Goal: Task Accomplishment & Management: Complete application form

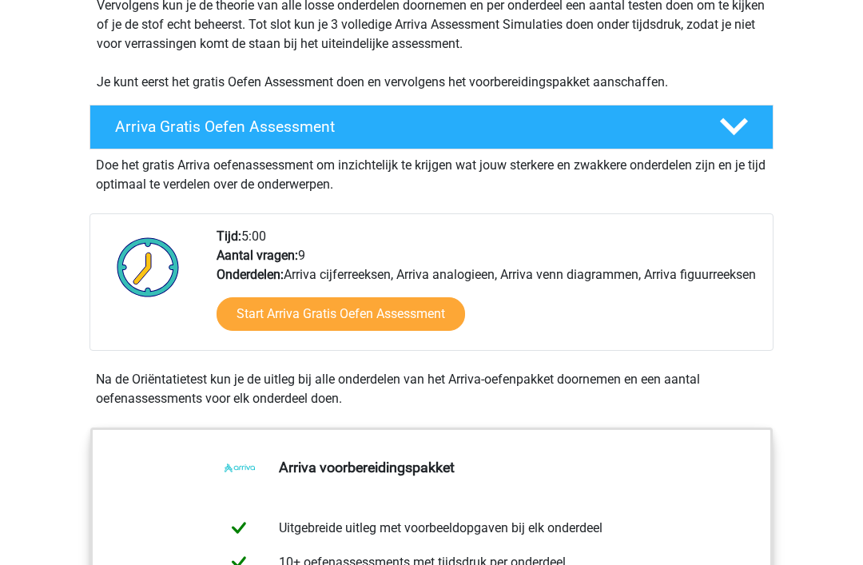
scroll to position [360, 0]
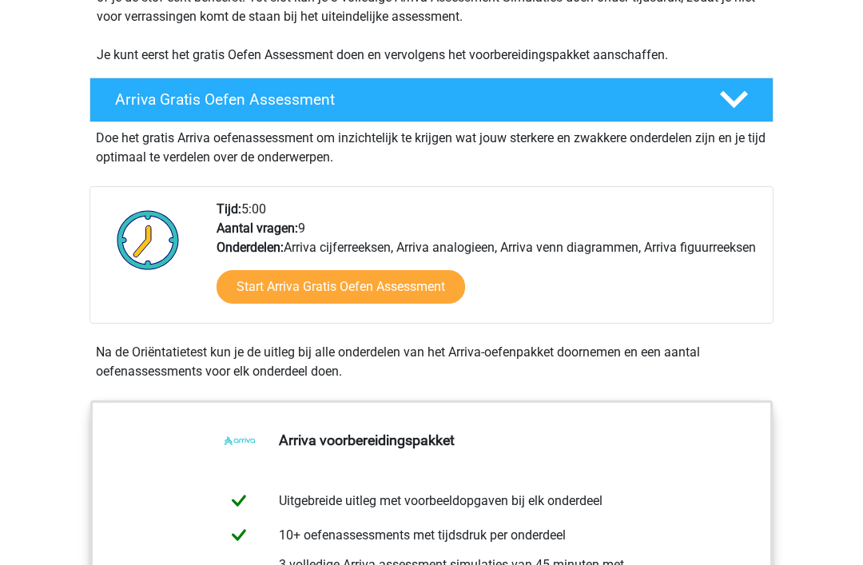
click at [280, 304] on link "Start Arriva Gratis Oefen Assessment" at bounding box center [341, 287] width 248 height 34
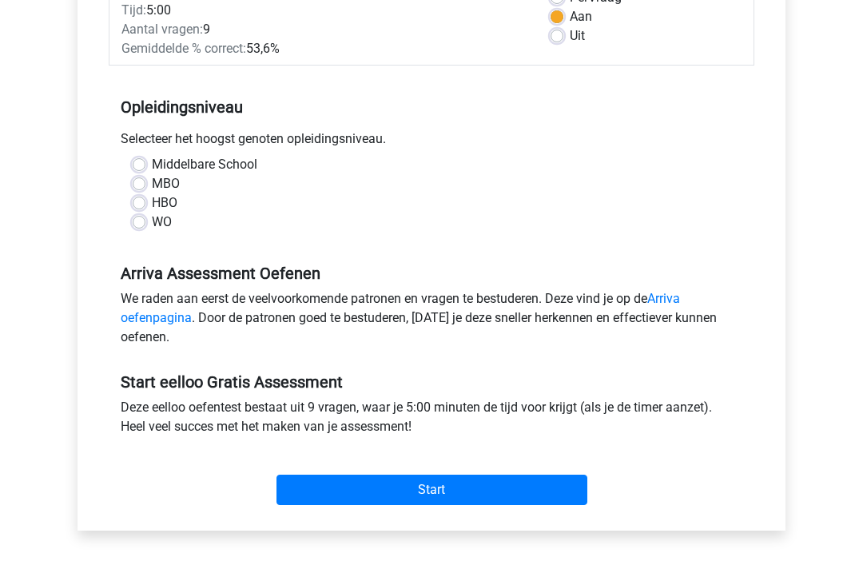
scroll to position [260, 0]
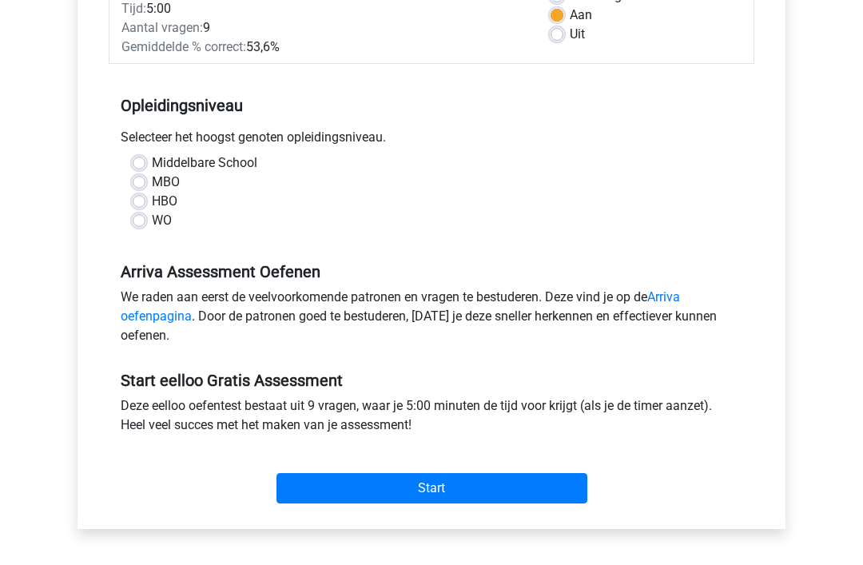
click at [152, 187] on label "MBO" at bounding box center [166, 182] width 28 height 19
click at [137, 187] on input "MBO" at bounding box center [139, 181] width 13 height 16
radio input "true"
click at [387, 495] on input "Start" at bounding box center [431, 488] width 311 height 30
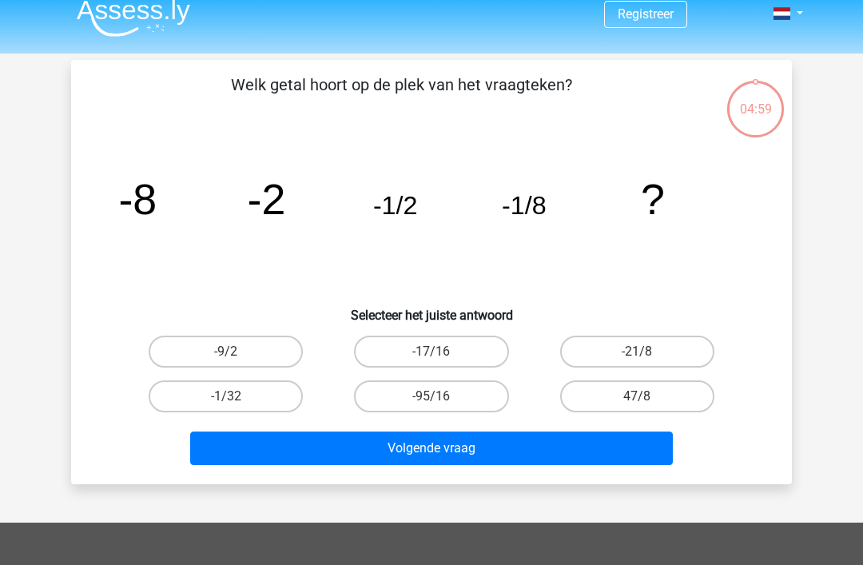
scroll to position [14, 0]
click at [677, 352] on label "-21/8" at bounding box center [637, 352] width 154 height 32
click at [647, 352] on input "-21/8" at bounding box center [642, 357] width 10 height 10
radio input "true"
click at [356, 452] on button "Volgende vraag" at bounding box center [431, 448] width 483 height 34
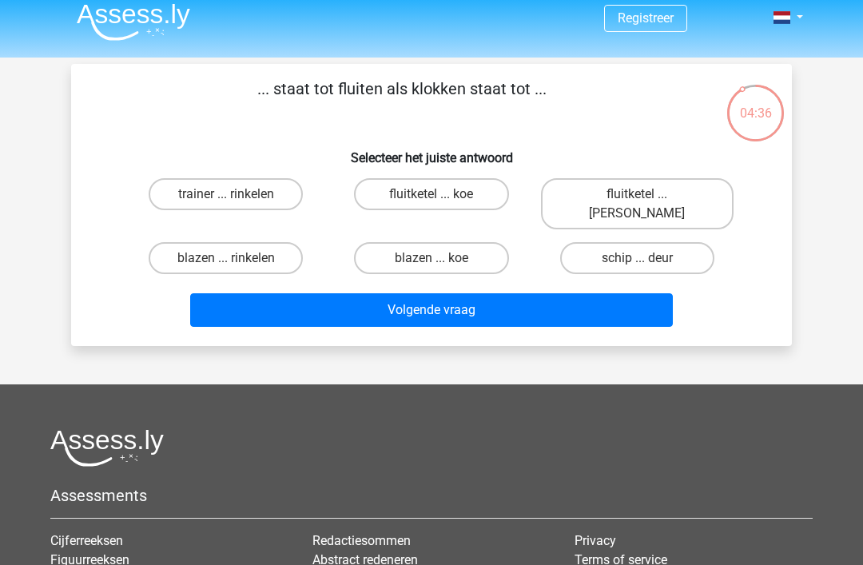
scroll to position [10, 0]
click at [190, 242] on label "blazen ... rinkelen" at bounding box center [226, 258] width 154 height 32
click at [226, 258] on input "blazen ... rinkelen" at bounding box center [231, 263] width 10 height 10
radio input "true"
click at [365, 293] on button "Volgende vraag" at bounding box center [431, 310] width 483 height 34
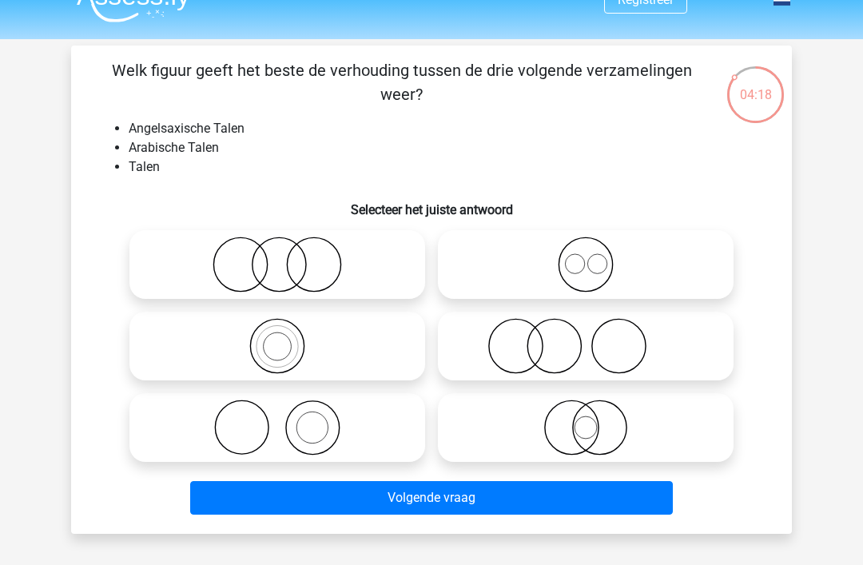
scroll to position [26, 0]
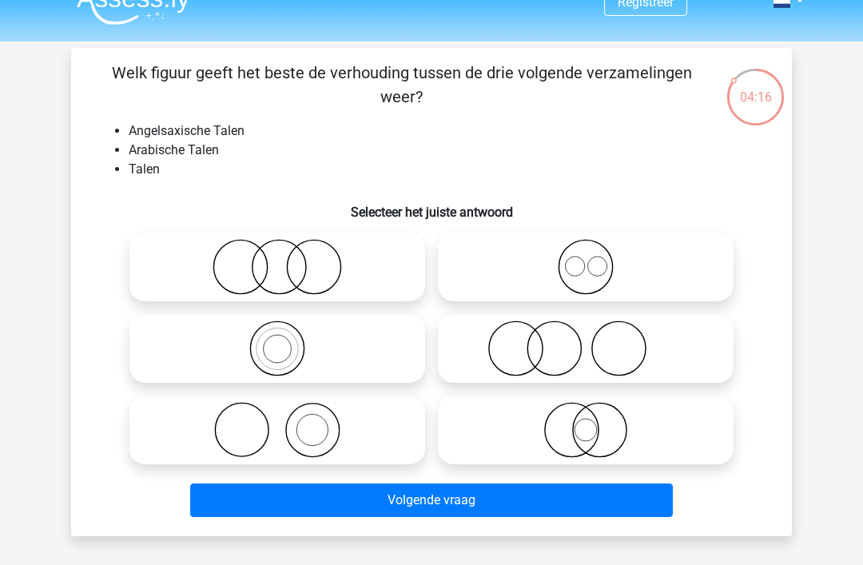
click at [659, 262] on icon at bounding box center [585, 267] width 283 height 56
click at [596, 259] on input "radio" at bounding box center [591, 253] width 10 height 10
radio input "true"
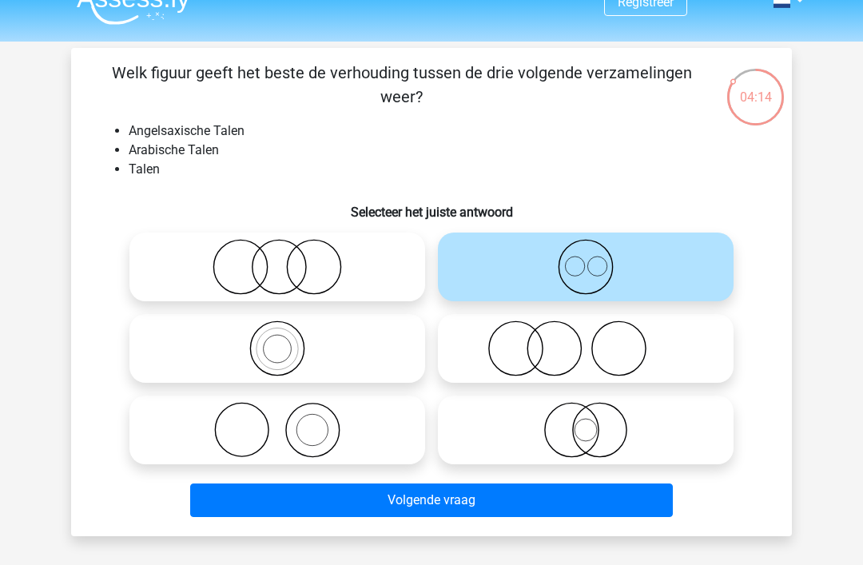
click at [565, 503] on button "Volgende vraag" at bounding box center [431, 500] width 483 height 34
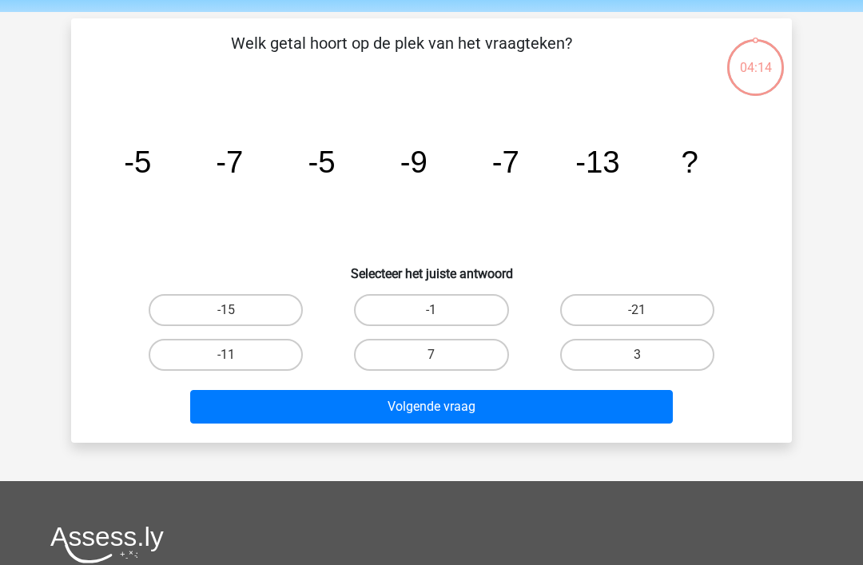
scroll to position [50, 0]
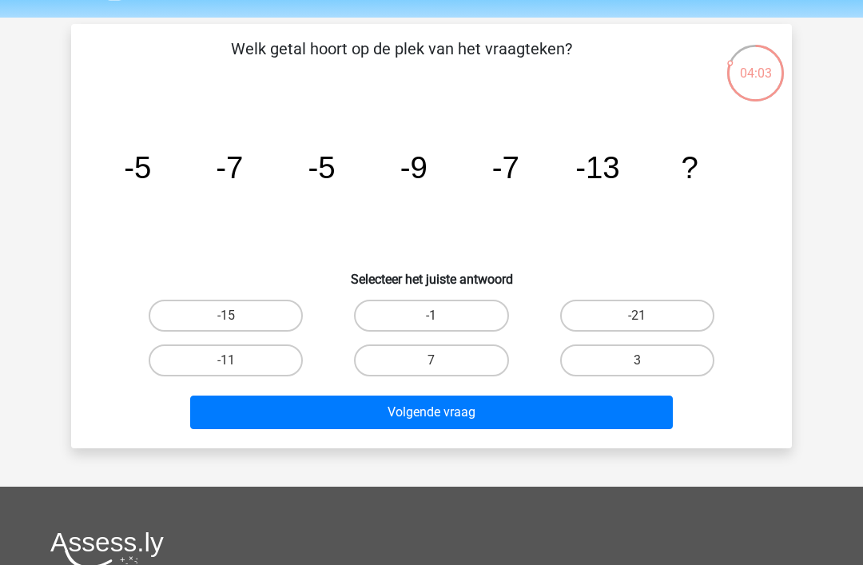
click at [215, 313] on label "-15" at bounding box center [226, 316] width 154 height 32
click at [226, 316] on input "-15" at bounding box center [231, 321] width 10 height 10
radio input "true"
click at [271, 416] on button "Volgende vraag" at bounding box center [431, 412] width 483 height 34
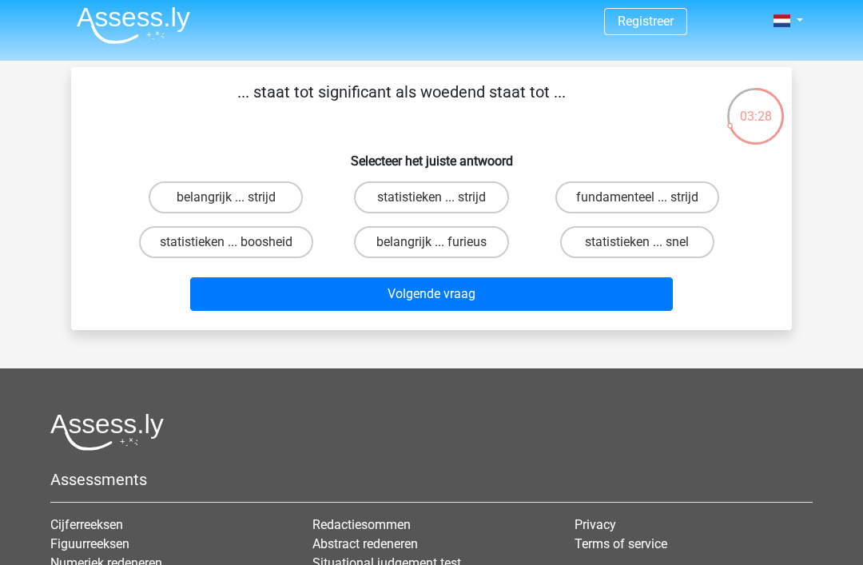
scroll to position [7, 0]
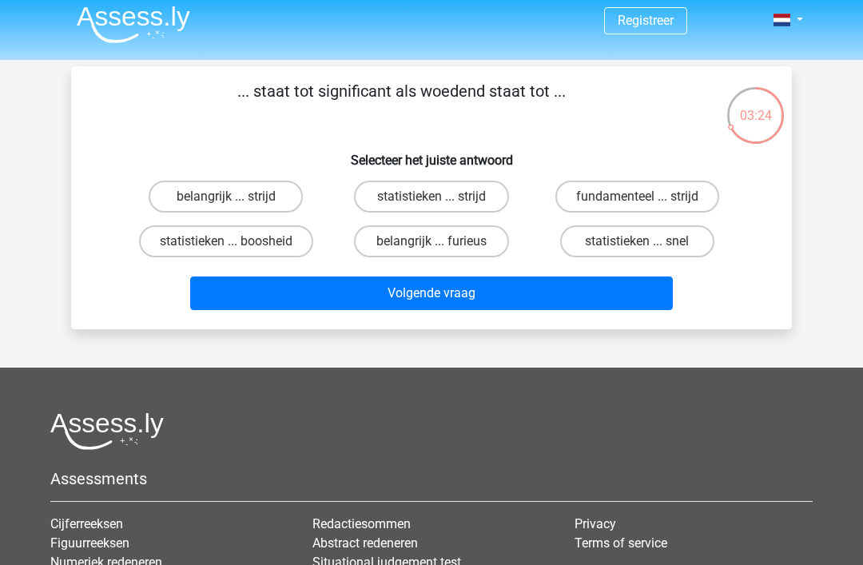
click at [167, 241] on label "statistieken ... boosheid" at bounding box center [226, 241] width 174 height 32
click at [226, 241] on input "statistieken ... boosheid" at bounding box center [231, 246] width 10 height 10
radio input "true"
click at [227, 310] on button "Volgende vraag" at bounding box center [431, 293] width 483 height 34
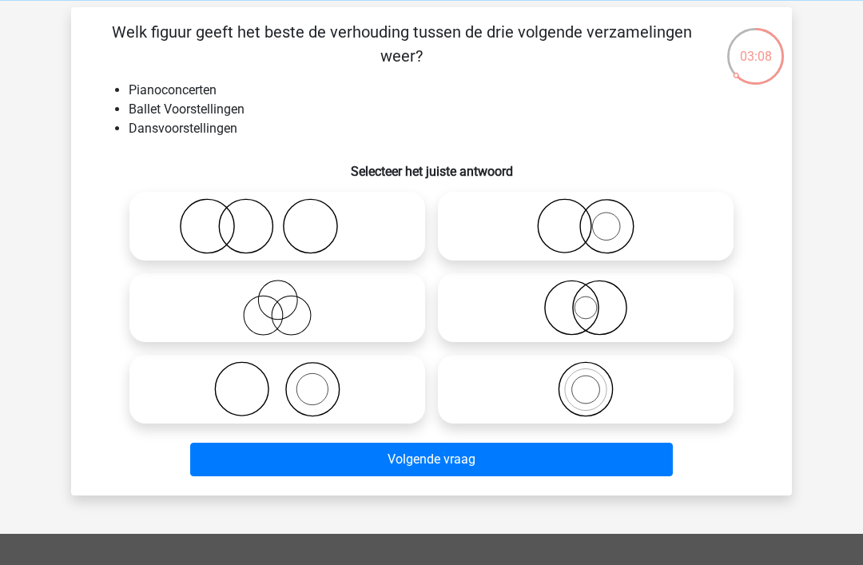
scroll to position [64, 0]
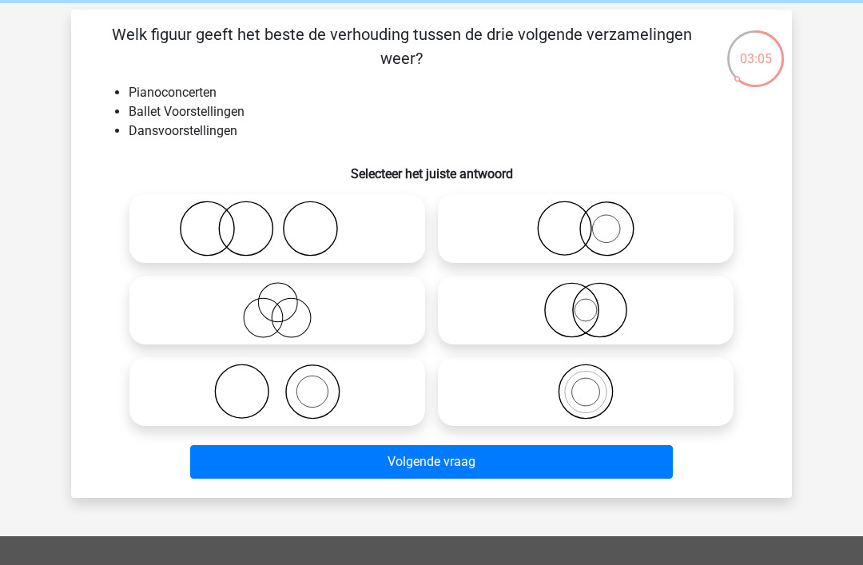
click at [230, 236] on icon at bounding box center [277, 229] width 283 height 56
click at [277, 221] on input "radio" at bounding box center [282, 215] width 10 height 10
radio input "true"
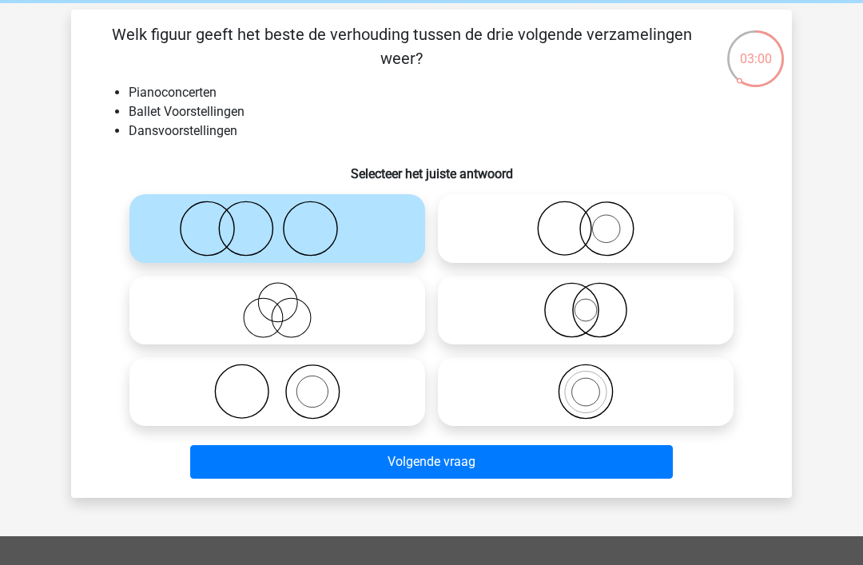
click at [197, 394] on icon at bounding box center [277, 392] width 283 height 56
click at [277, 383] on input "radio" at bounding box center [282, 378] width 10 height 10
radio input "true"
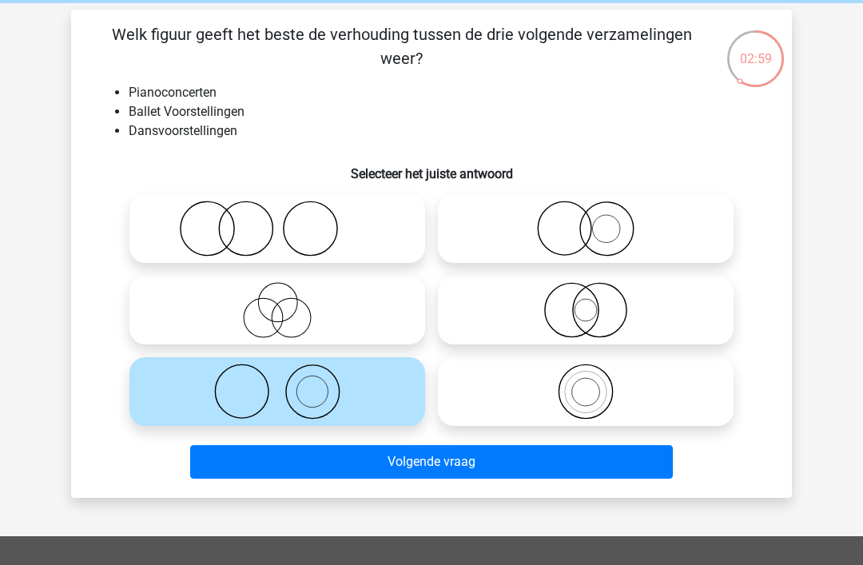
click at [274, 467] on button "Volgende vraag" at bounding box center [431, 462] width 483 height 34
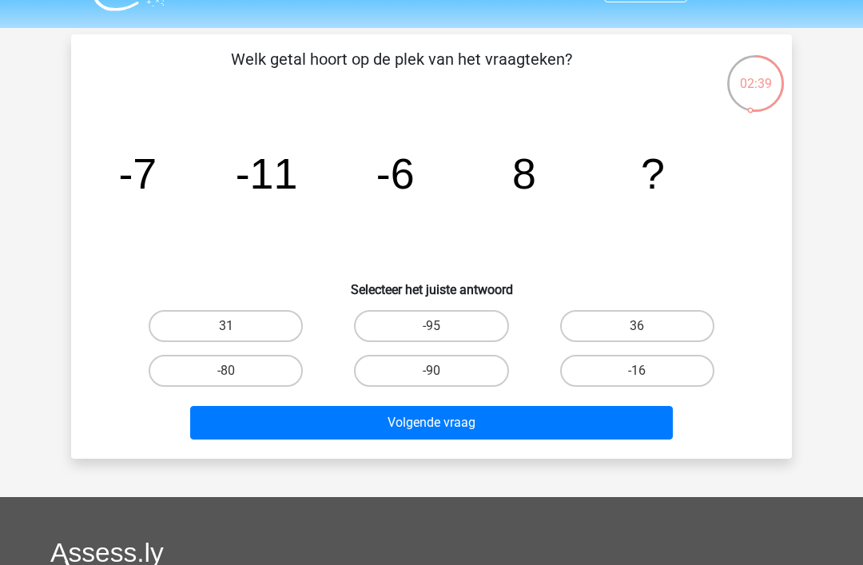
scroll to position [38, 0]
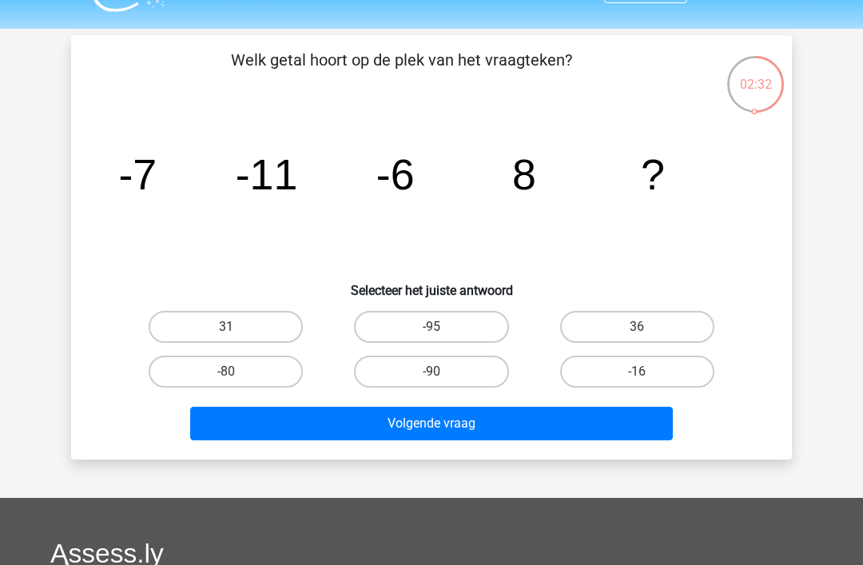
click at [654, 372] on label "-16" at bounding box center [637, 372] width 154 height 32
click at [647, 372] on input "-16" at bounding box center [642, 376] width 10 height 10
radio input "true"
click at [611, 426] on button "Volgende vraag" at bounding box center [431, 424] width 483 height 34
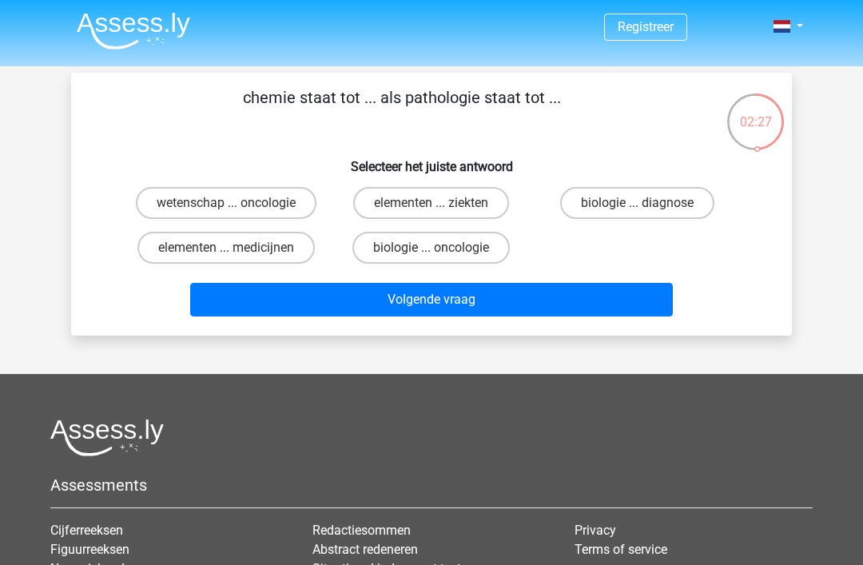
scroll to position [6, 0]
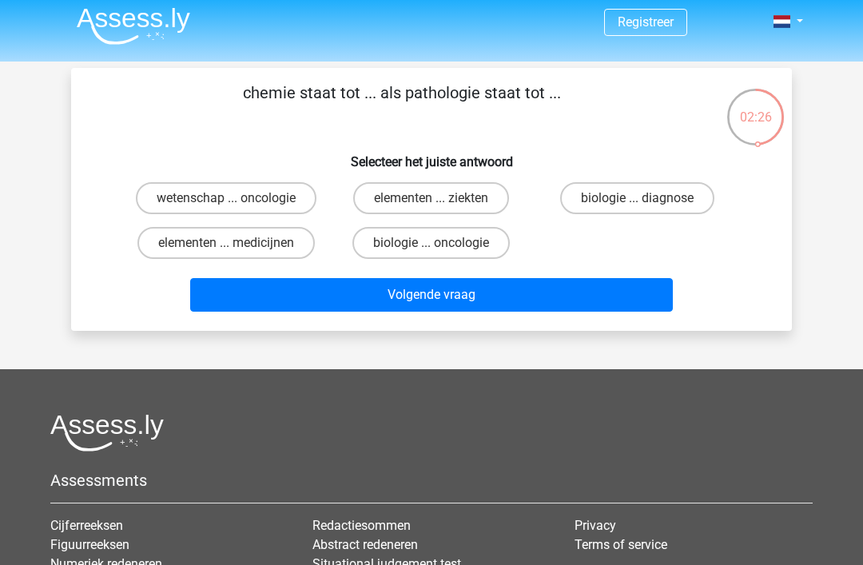
click at [810, 181] on div "02:26 Vraag 8 van de 9 Categorie: eelloo gratis assessment chemie staat tot ...…" at bounding box center [431, 199] width 759 height 263
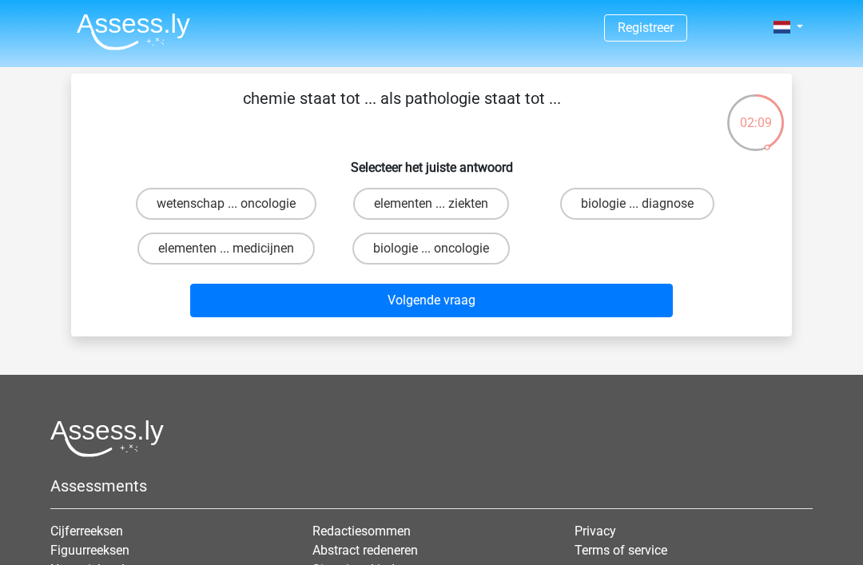
click at [219, 210] on label "wetenschap ... oncologie" at bounding box center [226, 204] width 181 height 32
click at [226, 210] on input "wetenschap ... oncologie" at bounding box center [231, 209] width 10 height 10
radio input "true"
click at [621, 314] on button "Volgende vraag" at bounding box center [431, 301] width 483 height 34
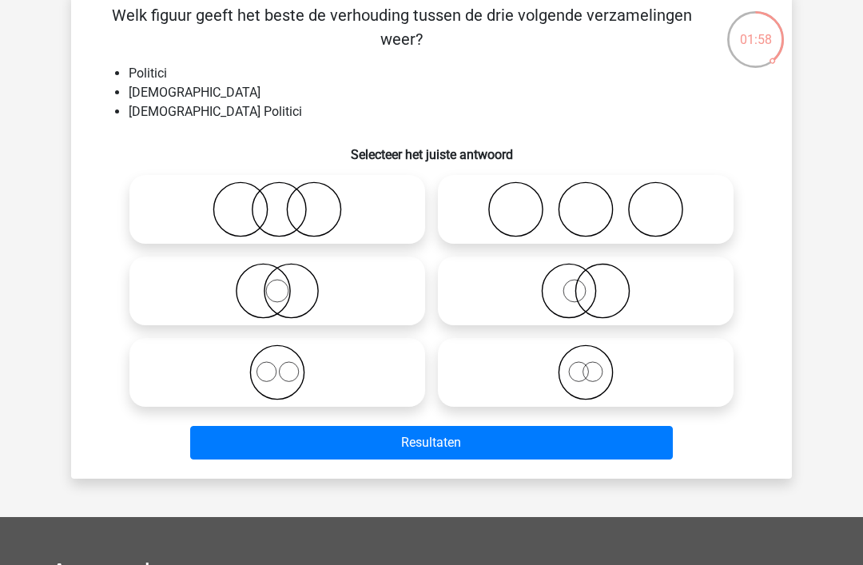
scroll to position [82, 0]
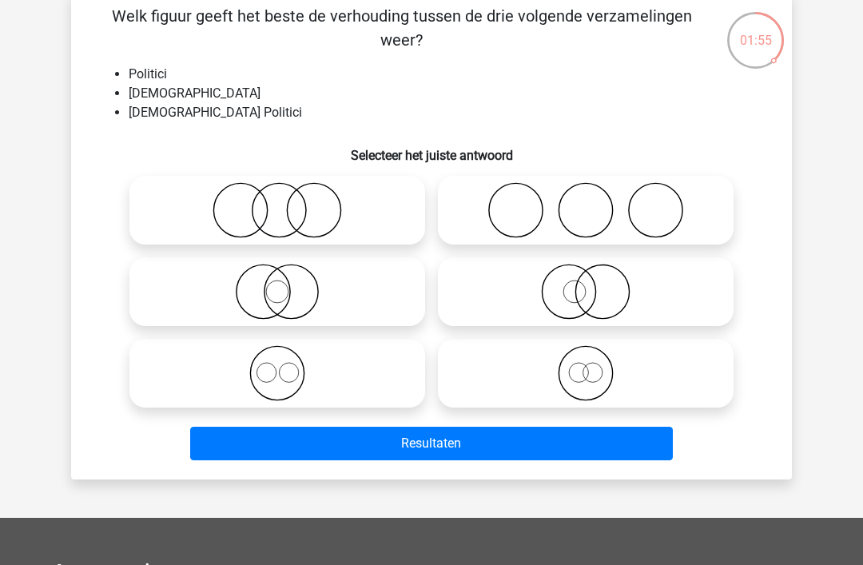
click at [662, 368] on icon at bounding box center [585, 373] width 283 height 56
click at [596, 365] on input "radio" at bounding box center [591, 360] width 10 height 10
radio input "true"
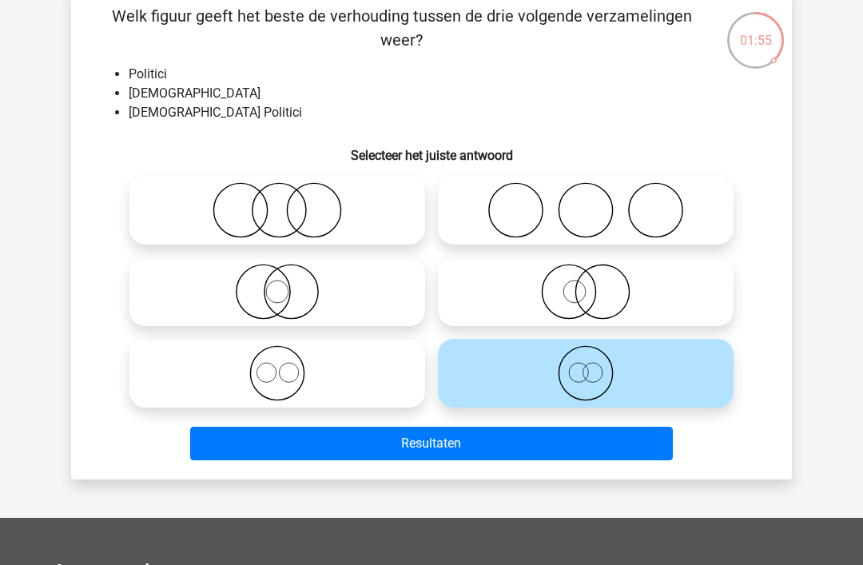
click at [584, 447] on button "Resultaten" at bounding box center [431, 444] width 483 height 34
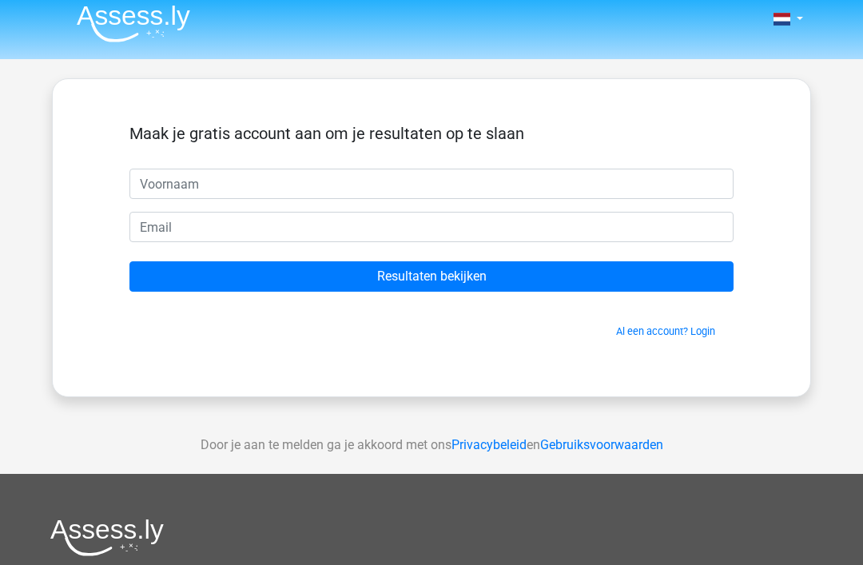
click at [693, 186] on input "text" at bounding box center [431, 184] width 604 height 30
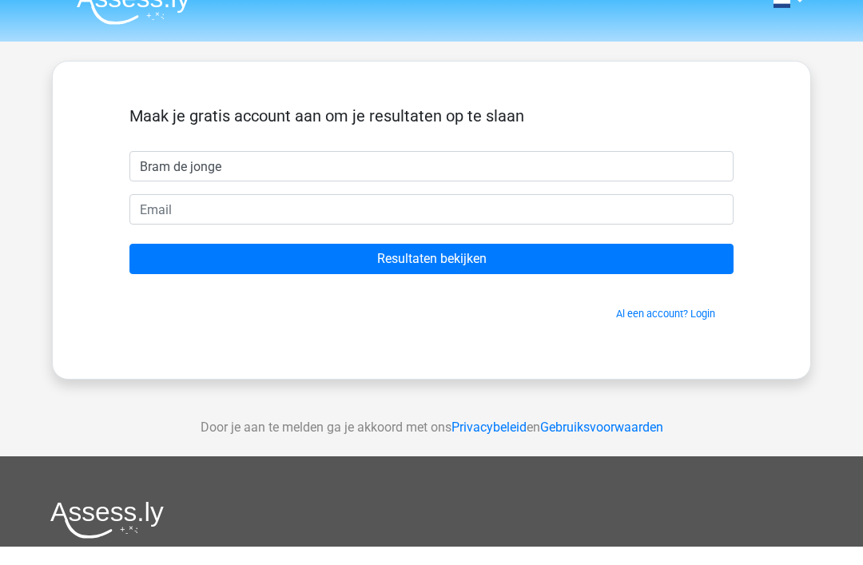
type input "Bram de jonge"
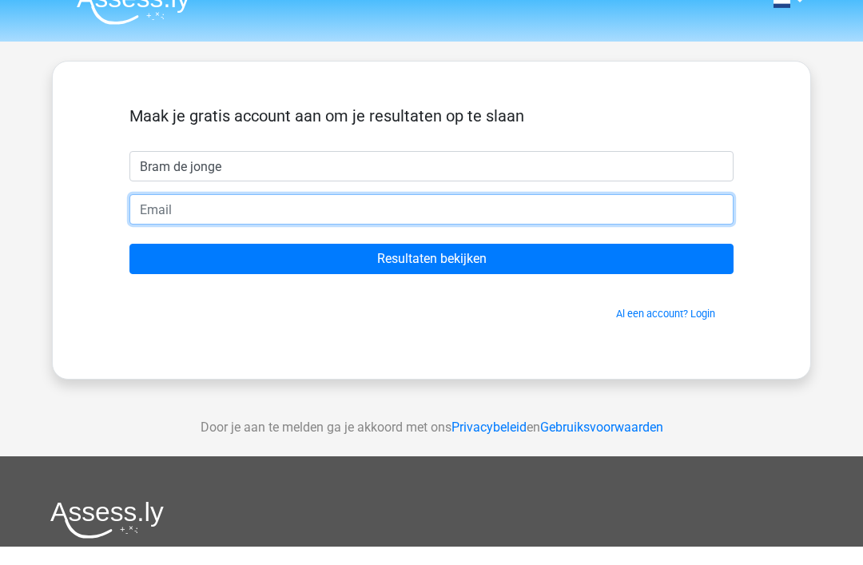
click at [157, 213] on input "email" at bounding box center [431, 228] width 604 height 30
type input "blldejonge@gmail.com"
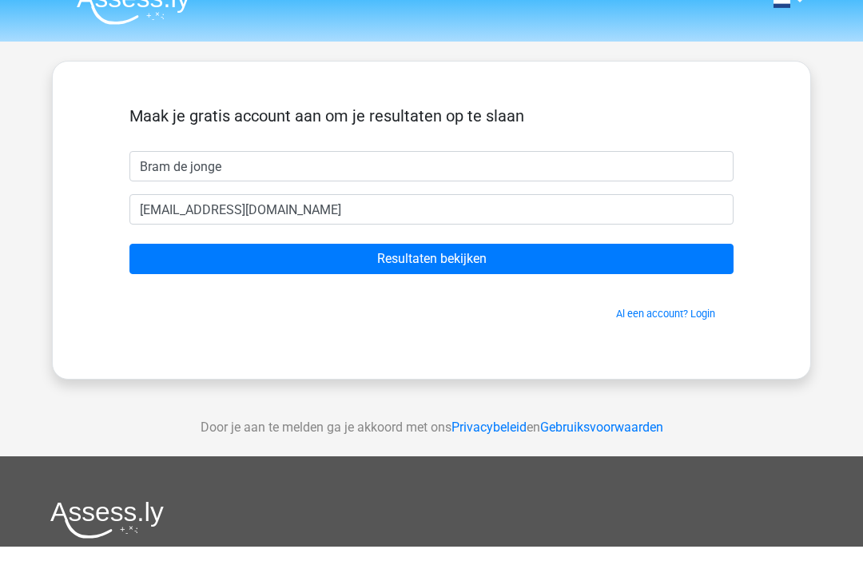
click at [223, 262] on input "Resultaten bekijken" at bounding box center [431, 277] width 604 height 30
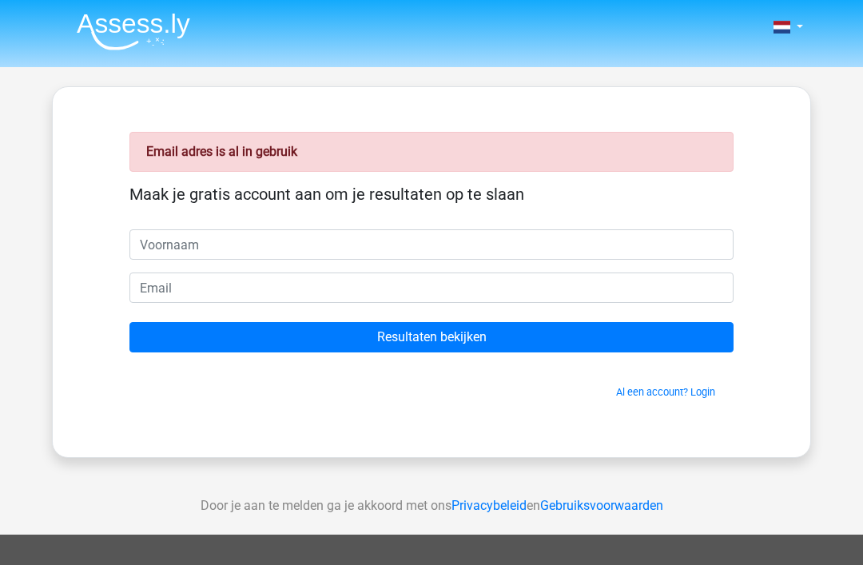
click at [684, 389] on link "Al een account? Login" at bounding box center [665, 392] width 99 height 12
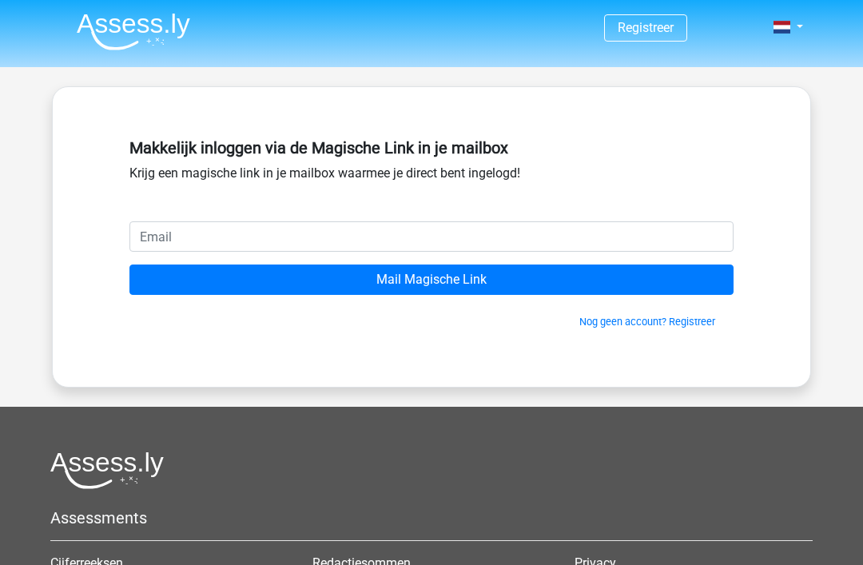
click at [668, 242] on input "email" at bounding box center [431, 236] width 604 height 30
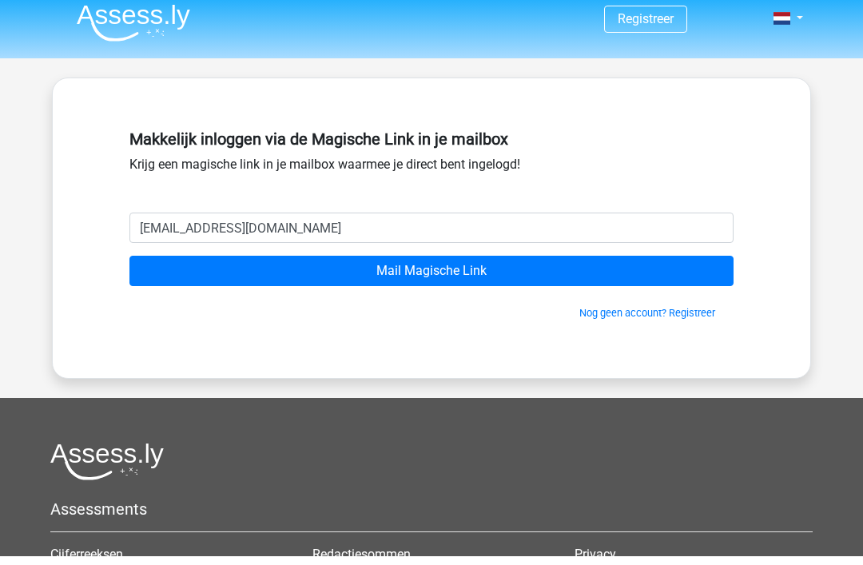
type input "blldejonge@gmail.com"
click at [765, 189] on div "Makkelijk inloggen via de Magische Link in je mailbox Krijg een magische link i…" at bounding box center [431, 236] width 681 height 223
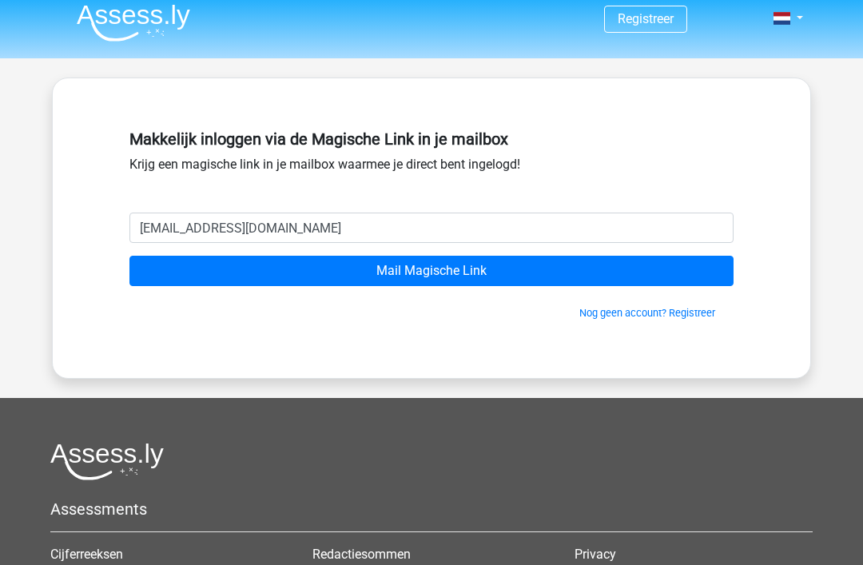
click at [618, 277] on input "Mail Magische Link" at bounding box center [431, 271] width 604 height 30
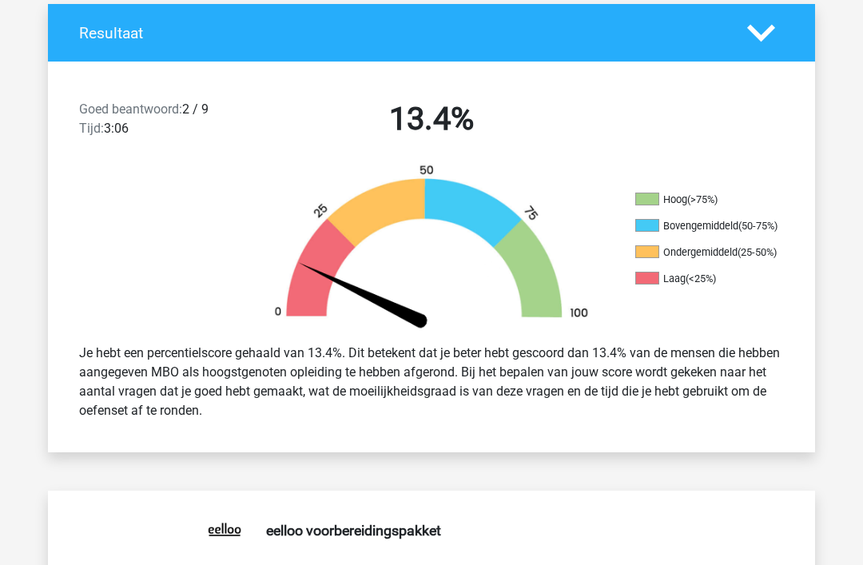
scroll to position [434, 0]
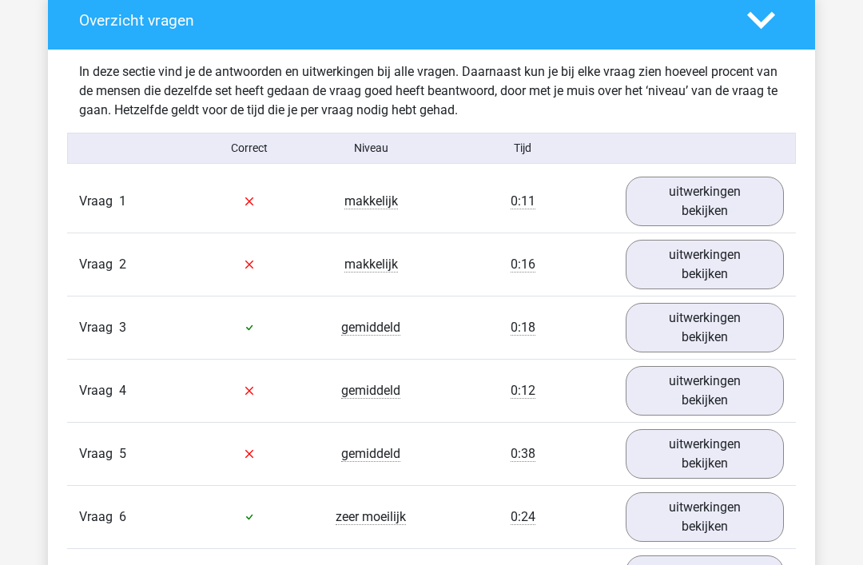
click at [760, 205] on link "uitwerkingen bekijken" at bounding box center [705, 202] width 158 height 50
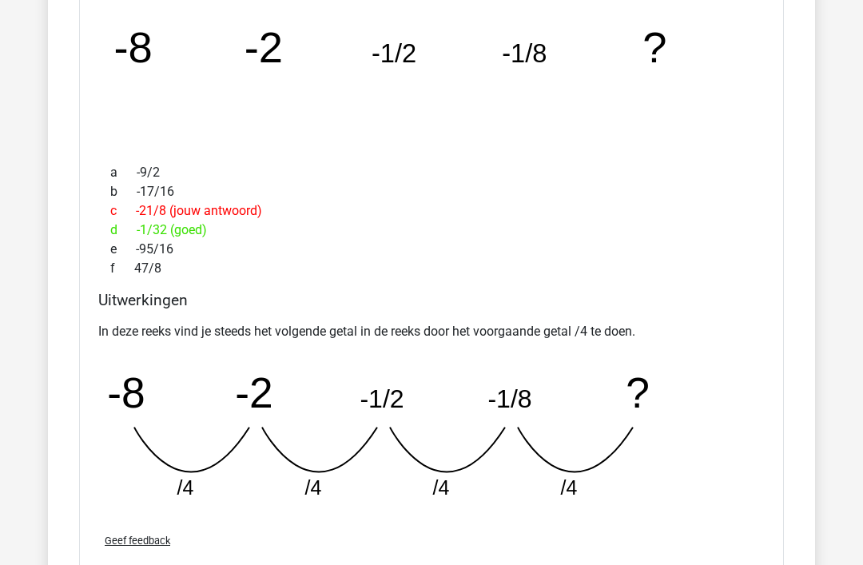
scroll to position [2019, 0]
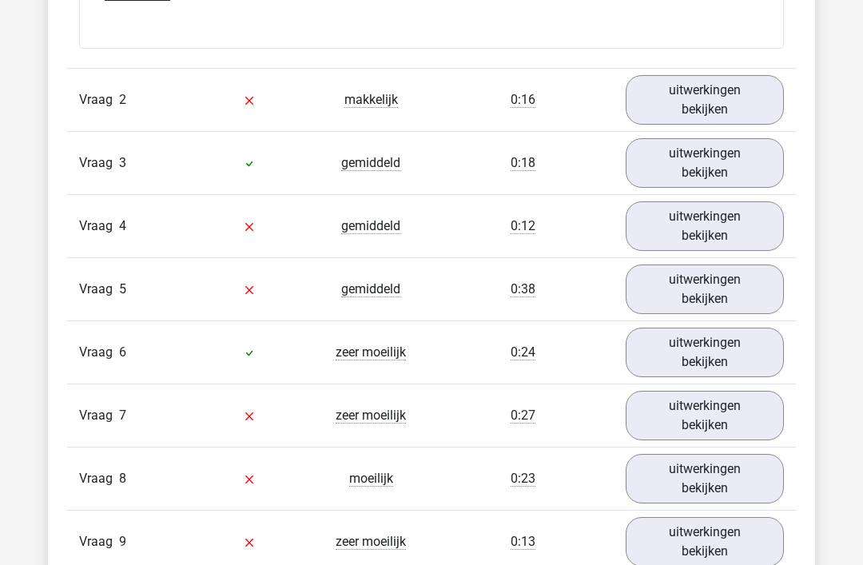
click at [743, 109] on link "uitwerkingen bekijken" at bounding box center [705, 100] width 158 height 50
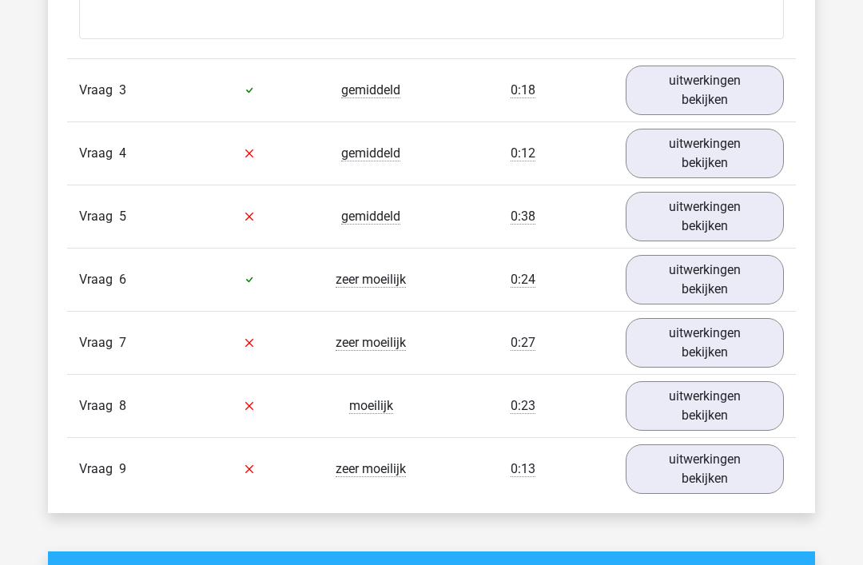
scroll to position [3031, 0]
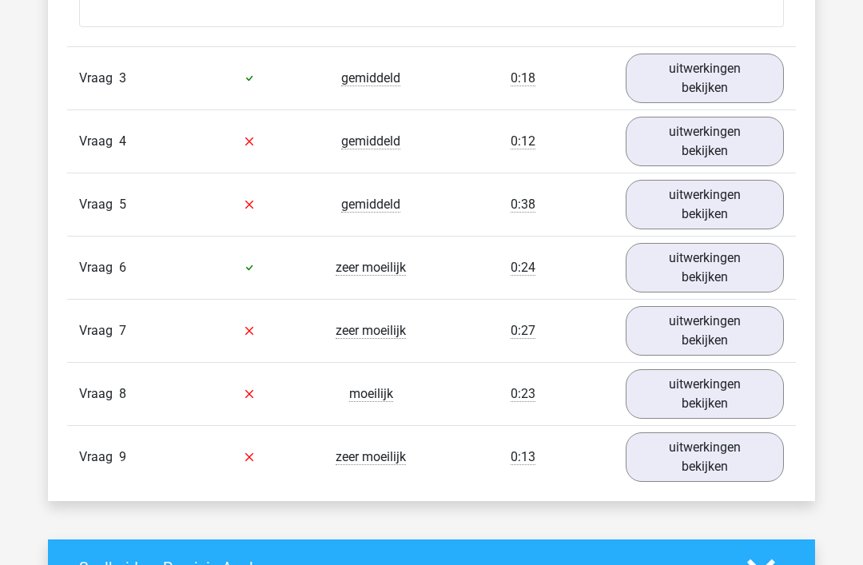
click at [753, 89] on link "uitwerkingen bekijken" at bounding box center [705, 79] width 158 height 50
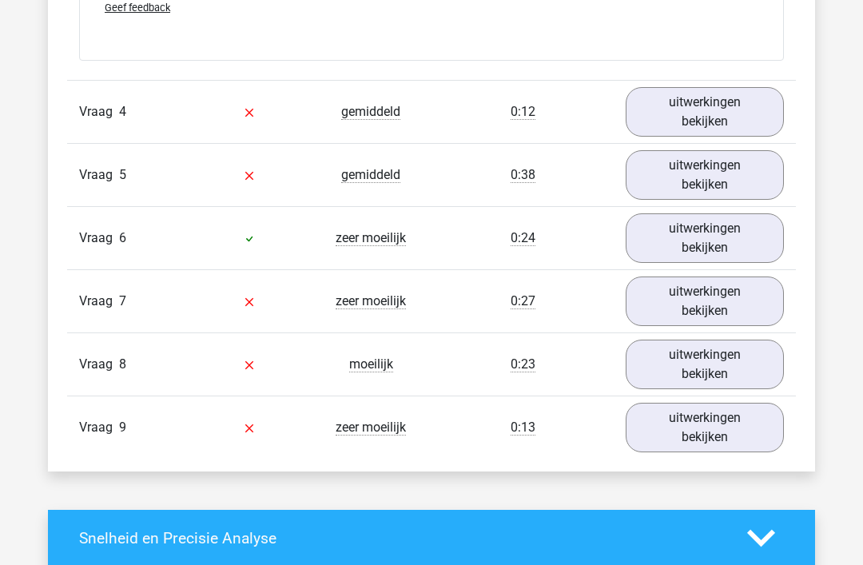
click at [742, 122] on link "uitwerkingen bekijken" at bounding box center [705, 112] width 158 height 50
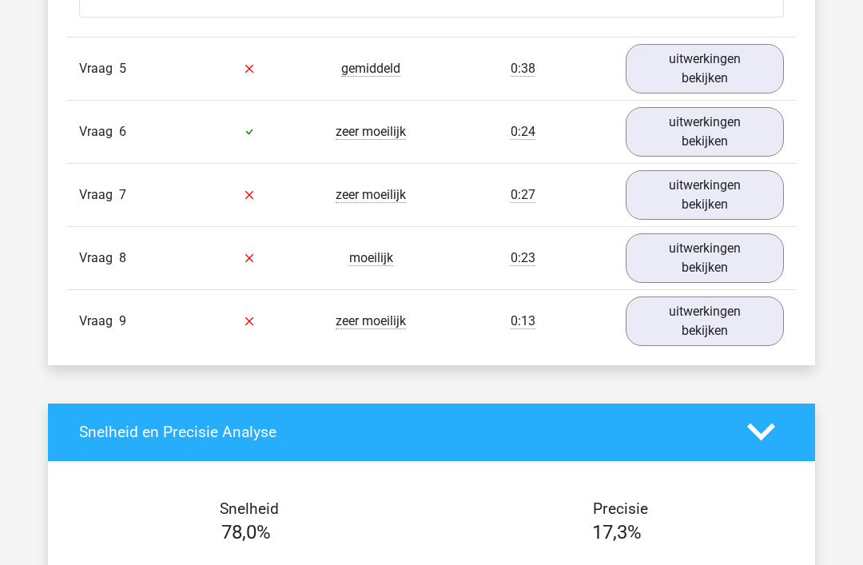
scroll to position [4916, 0]
click at [765, 84] on link "uitwerkingen bekijken" at bounding box center [705, 69] width 158 height 50
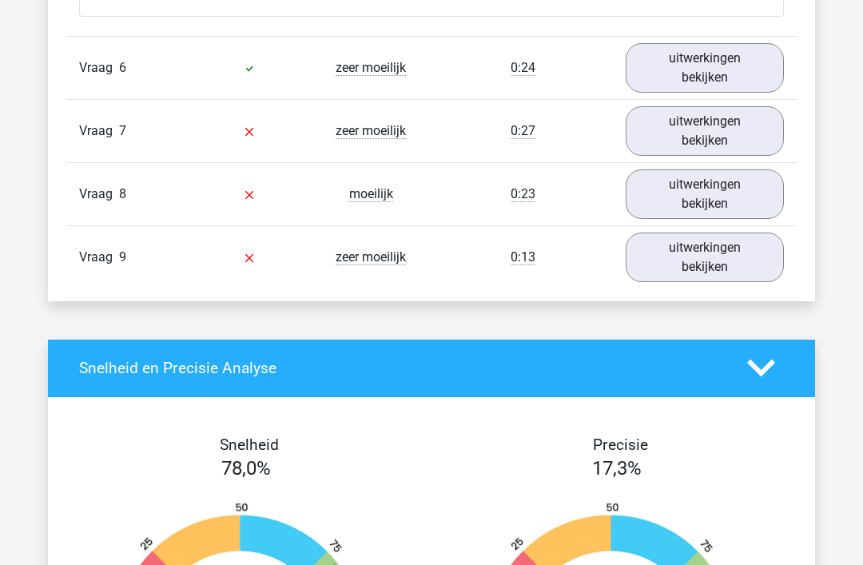
scroll to position [5775, 0]
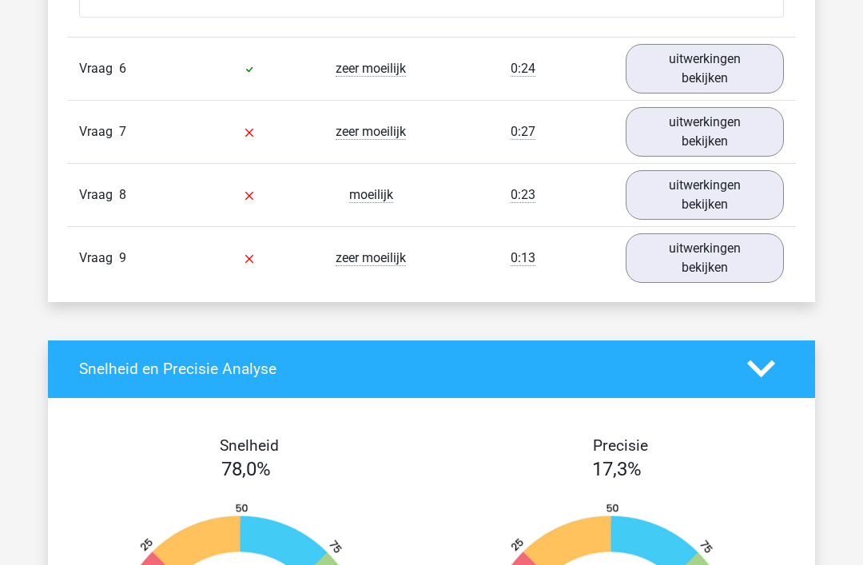
click at [761, 82] on link "uitwerkingen bekijken" at bounding box center [705, 69] width 158 height 50
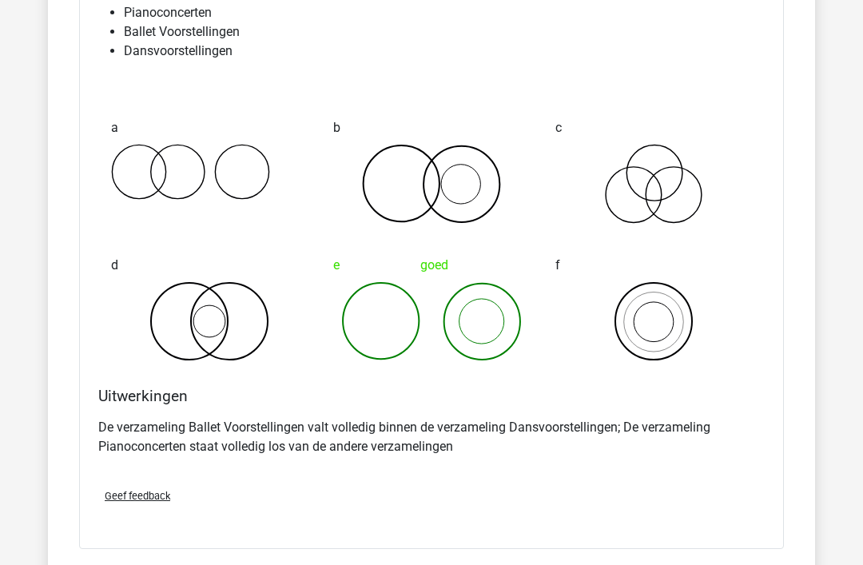
scroll to position [5920, 0]
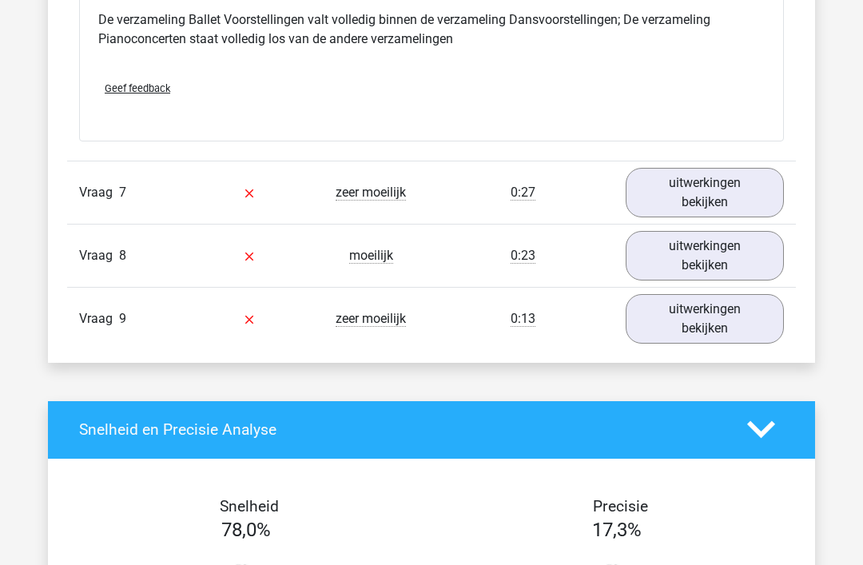
click at [756, 191] on link "uitwerkingen bekijken" at bounding box center [705, 194] width 158 height 50
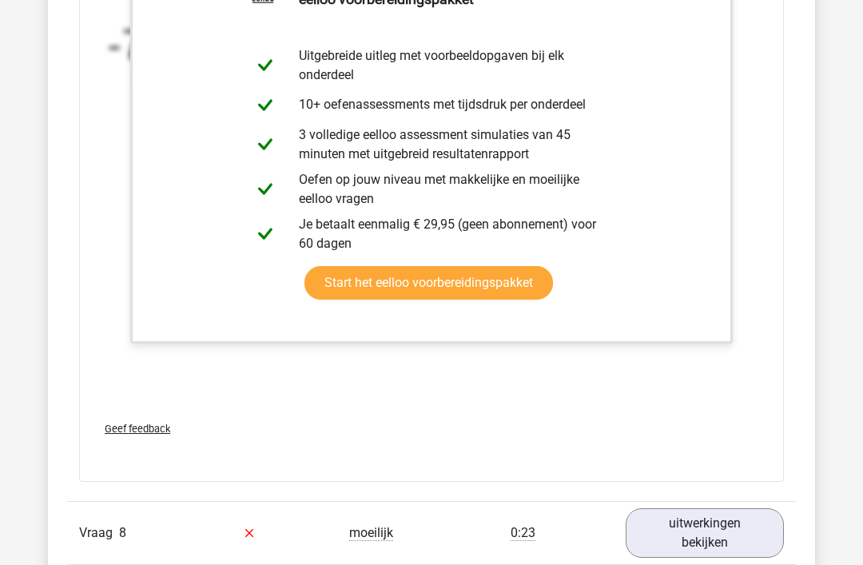
scroll to position [7007, 0]
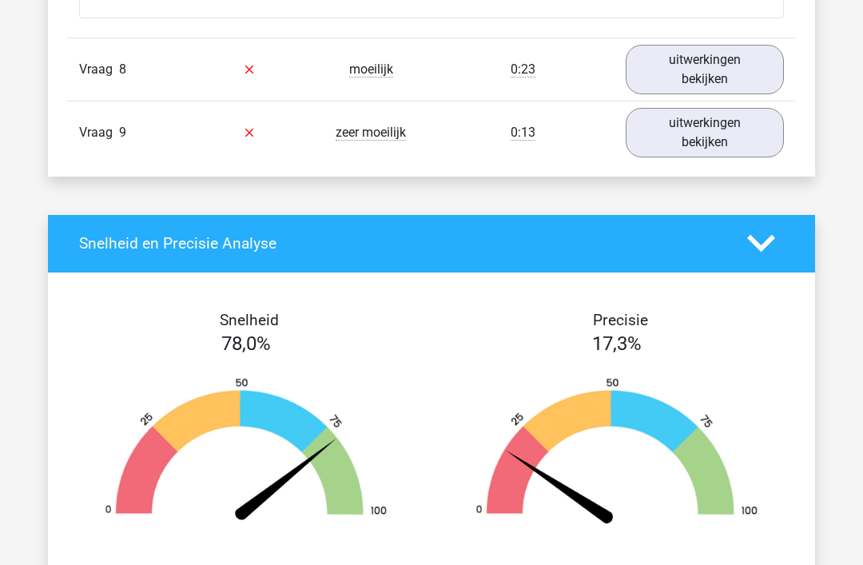
click at [763, 72] on link "uitwerkingen bekijken" at bounding box center [705, 71] width 158 height 50
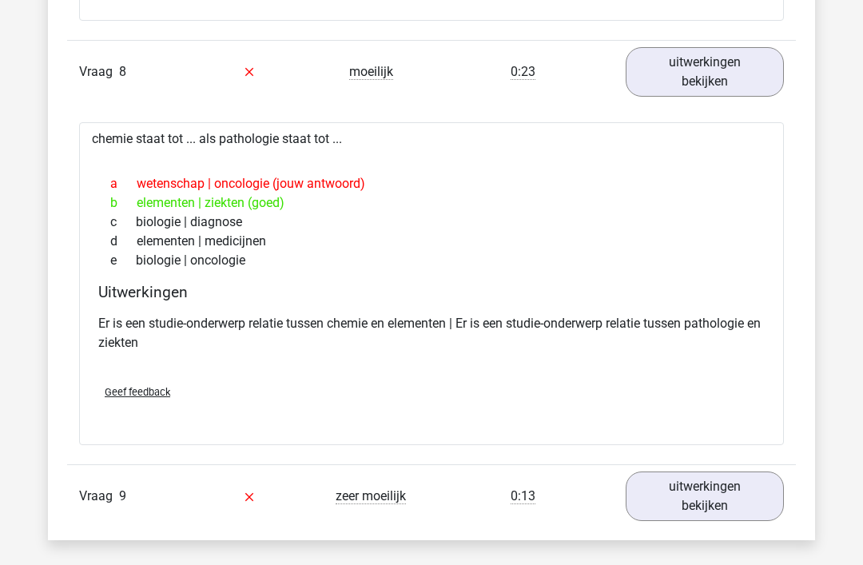
scroll to position [7465, 0]
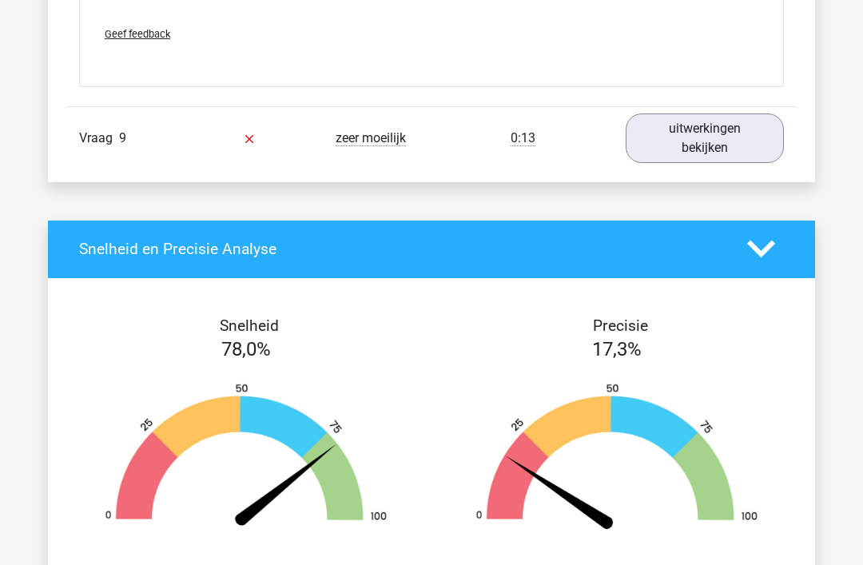
click at [743, 159] on link "uitwerkingen bekijken" at bounding box center [705, 139] width 158 height 50
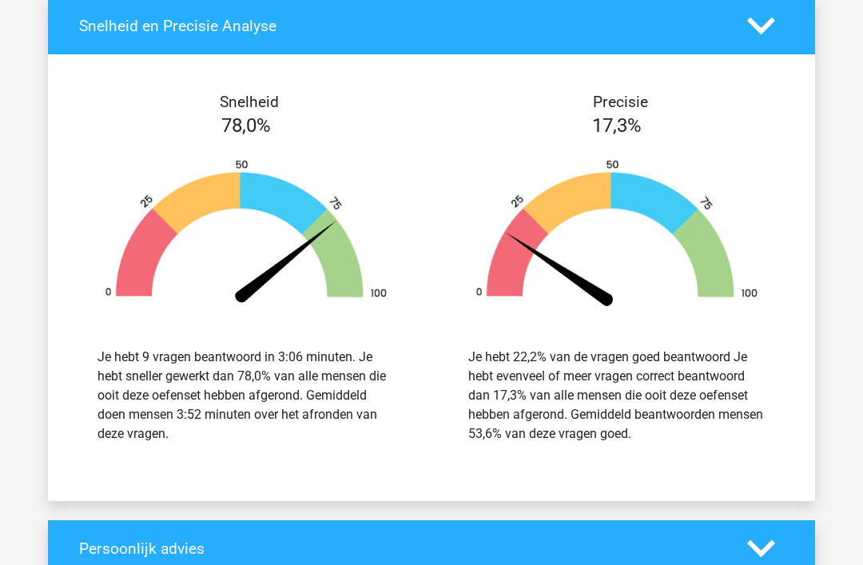
scroll to position [9069, 0]
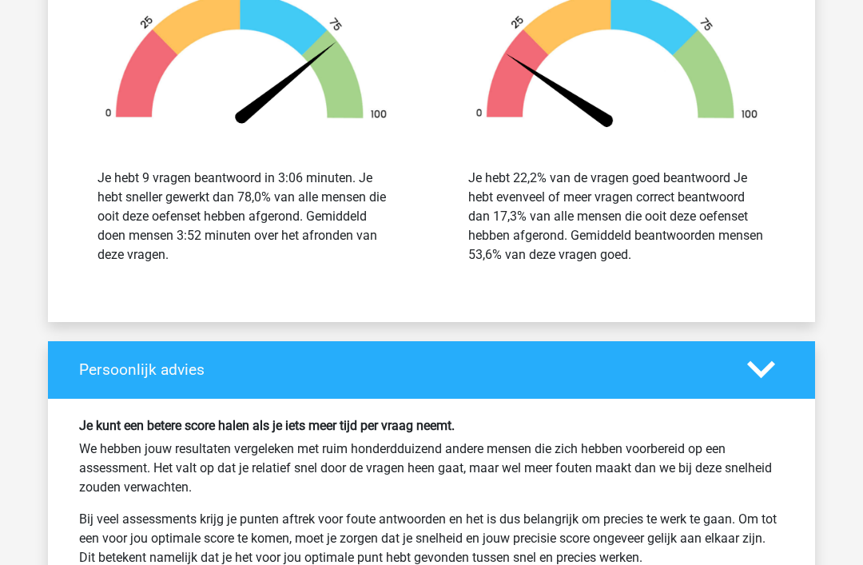
click at [764, 380] on icon at bounding box center [761, 370] width 28 height 28
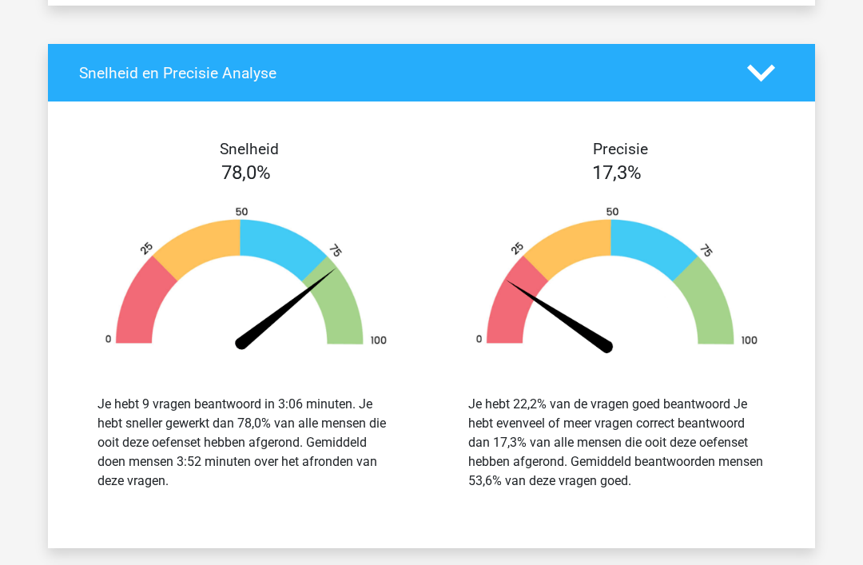
click at [773, 84] on icon at bounding box center [761, 73] width 28 height 28
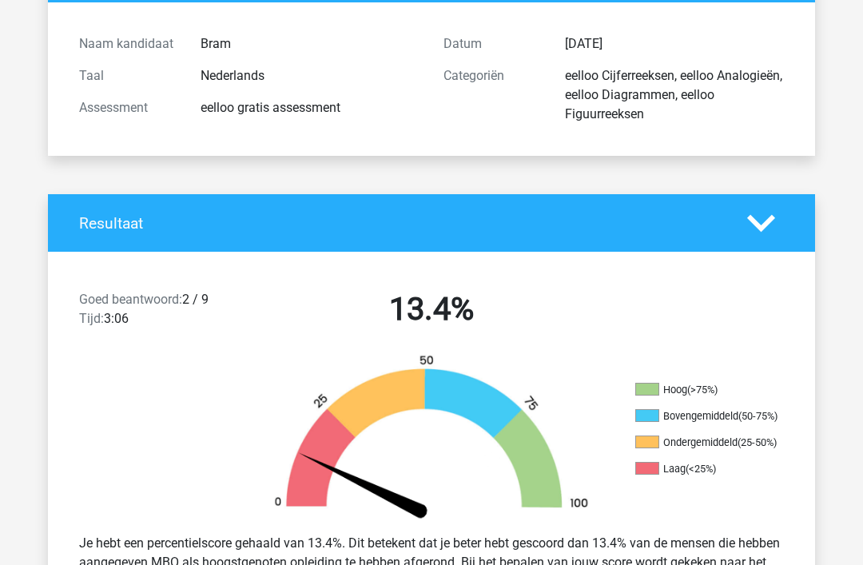
scroll to position [0, 0]
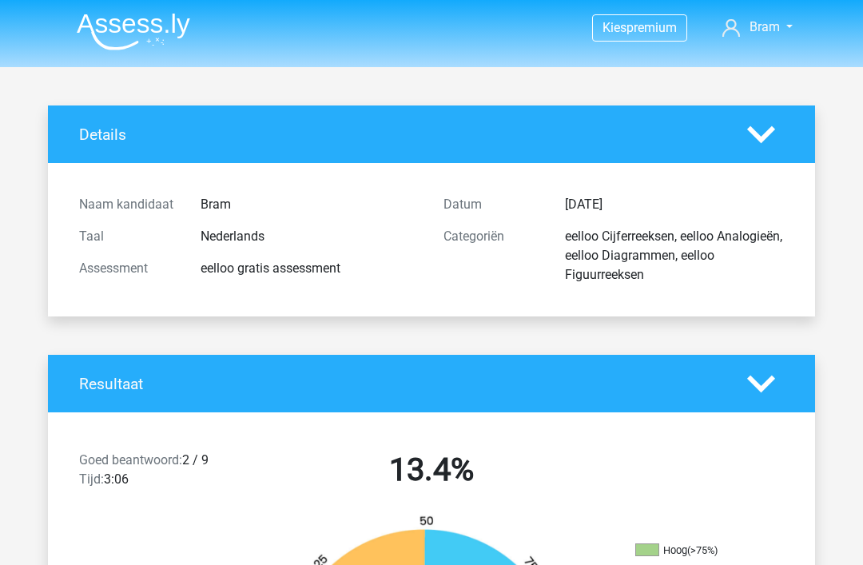
scroll to position [77, 0]
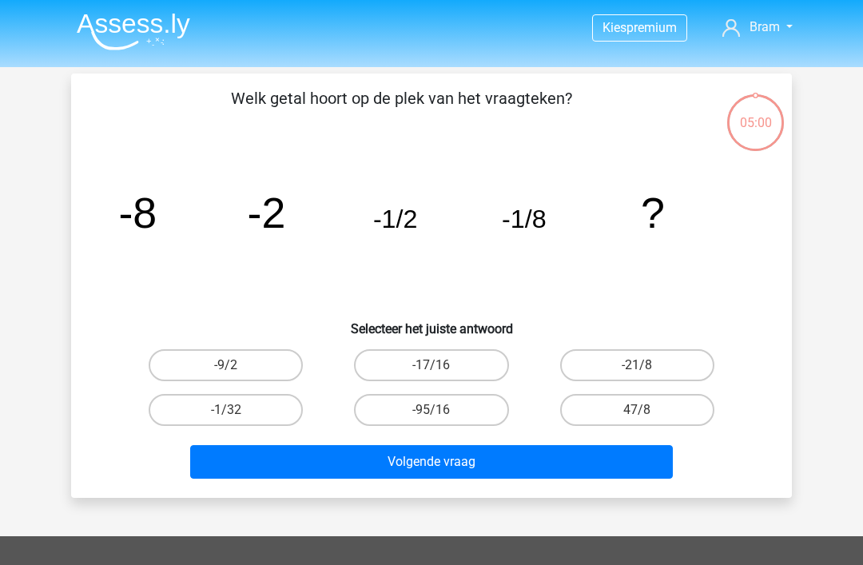
scroll to position [133, 0]
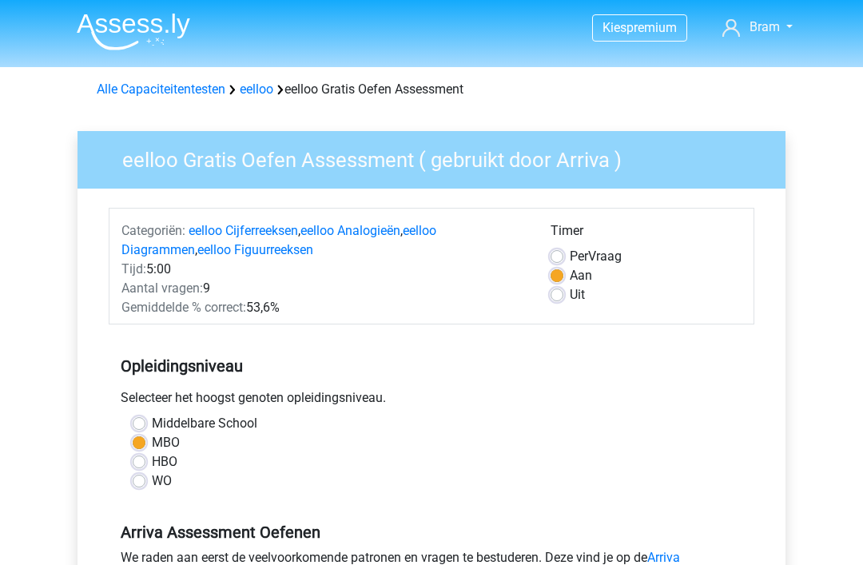
scroll to position [312, 0]
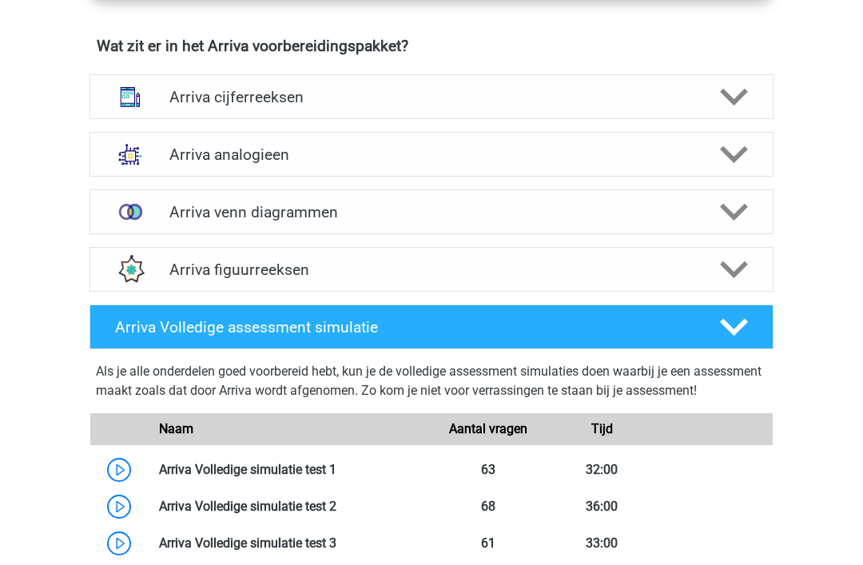
click at [721, 120] on div "Arriva cijferreeksen" at bounding box center [431, 97] width 684 height 45
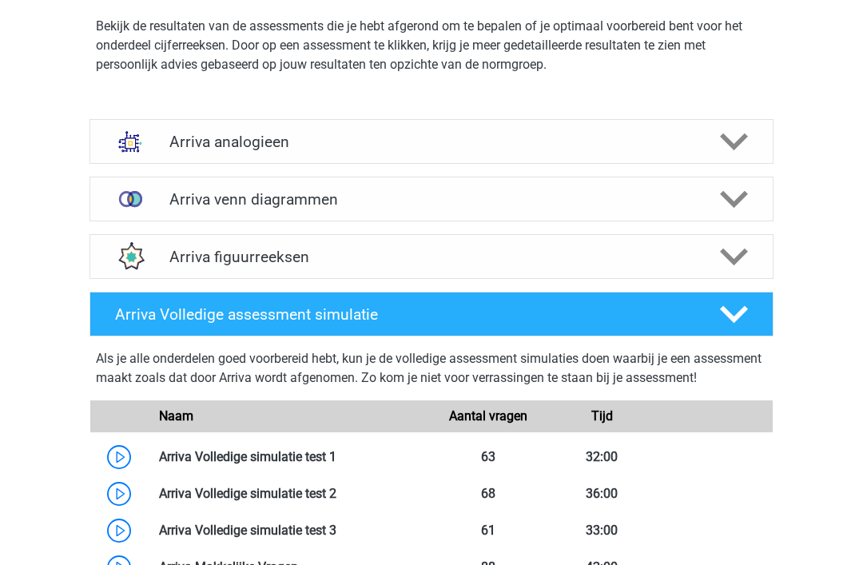
scroll to position [2038, 0]
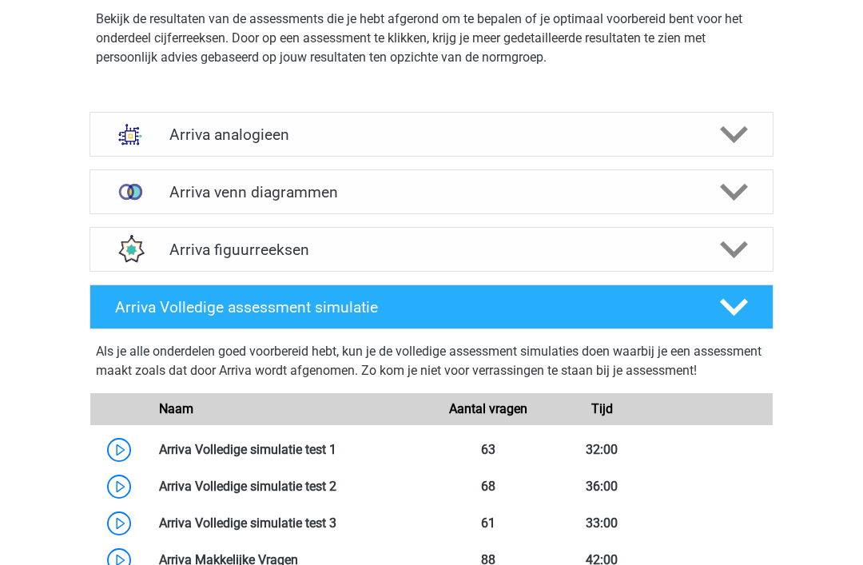
click at [722, 144] on polygon at bounding box center [734, 135] width 28 height 18
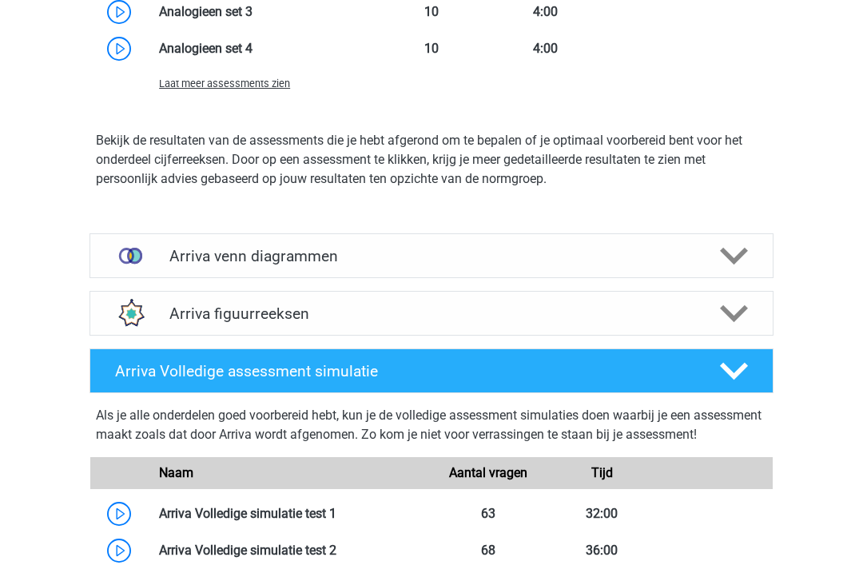
click at [730, 381] on polygon at bounding box center [734, 373] width 28 height 18
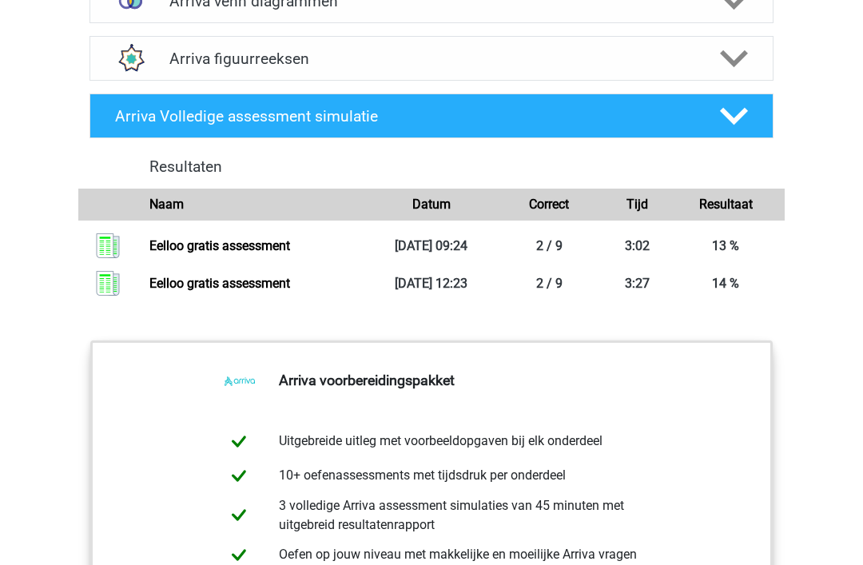
scroll to position [3288, 0]
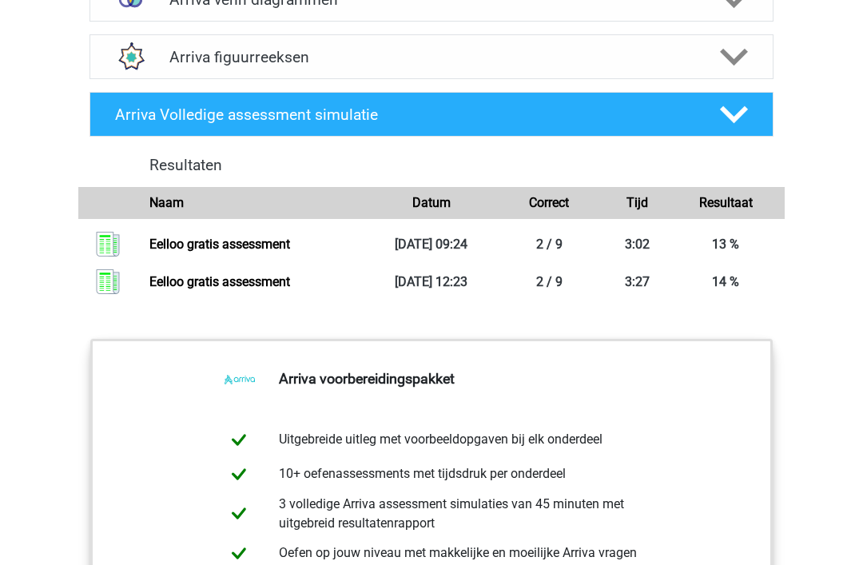
click at [730, 129] on icon at bounding box center [734, 115] width 28 height 28
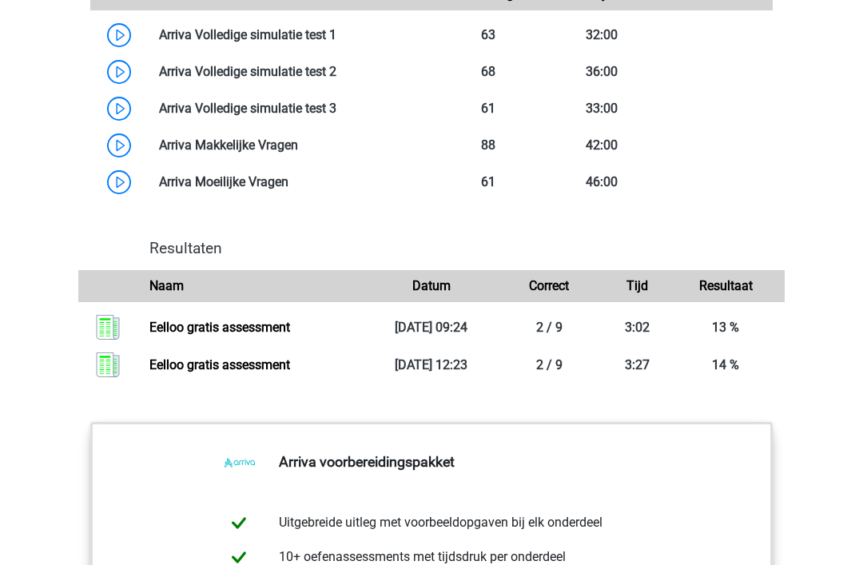
scroll to position [3519, 0]
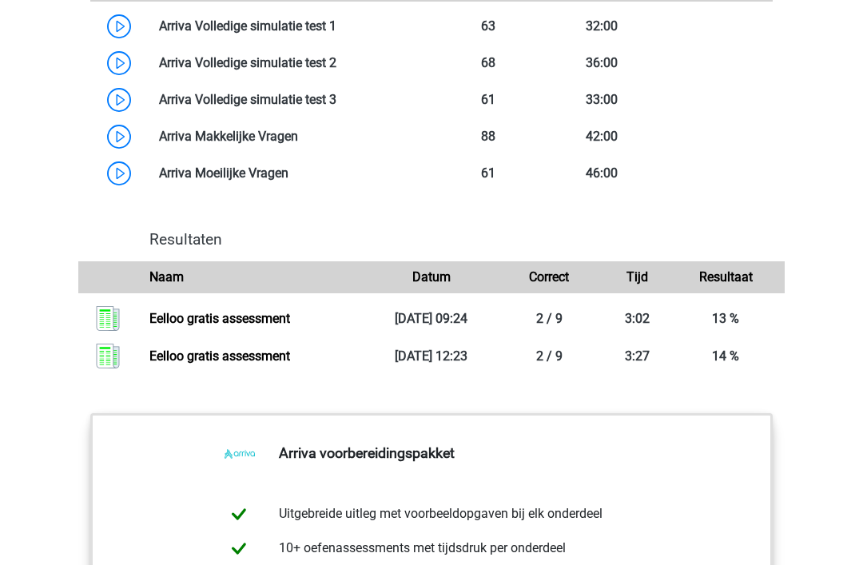
click at [336, 34] on link at bounding box center [336, 25] width 0 height 15
